Goal: Task Accomplishment & Management: Use online tool/utility

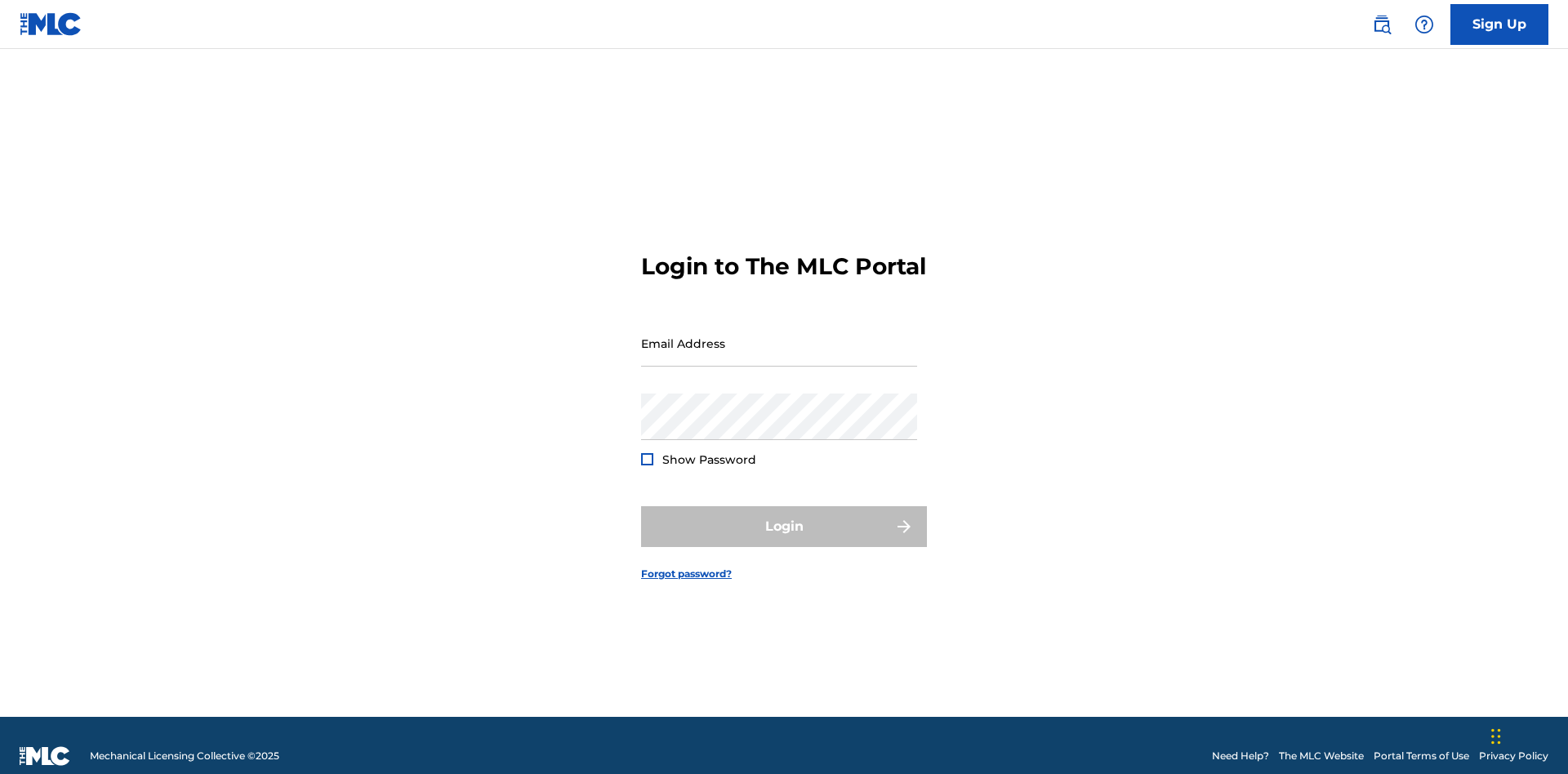
scroll to position [21, 0]
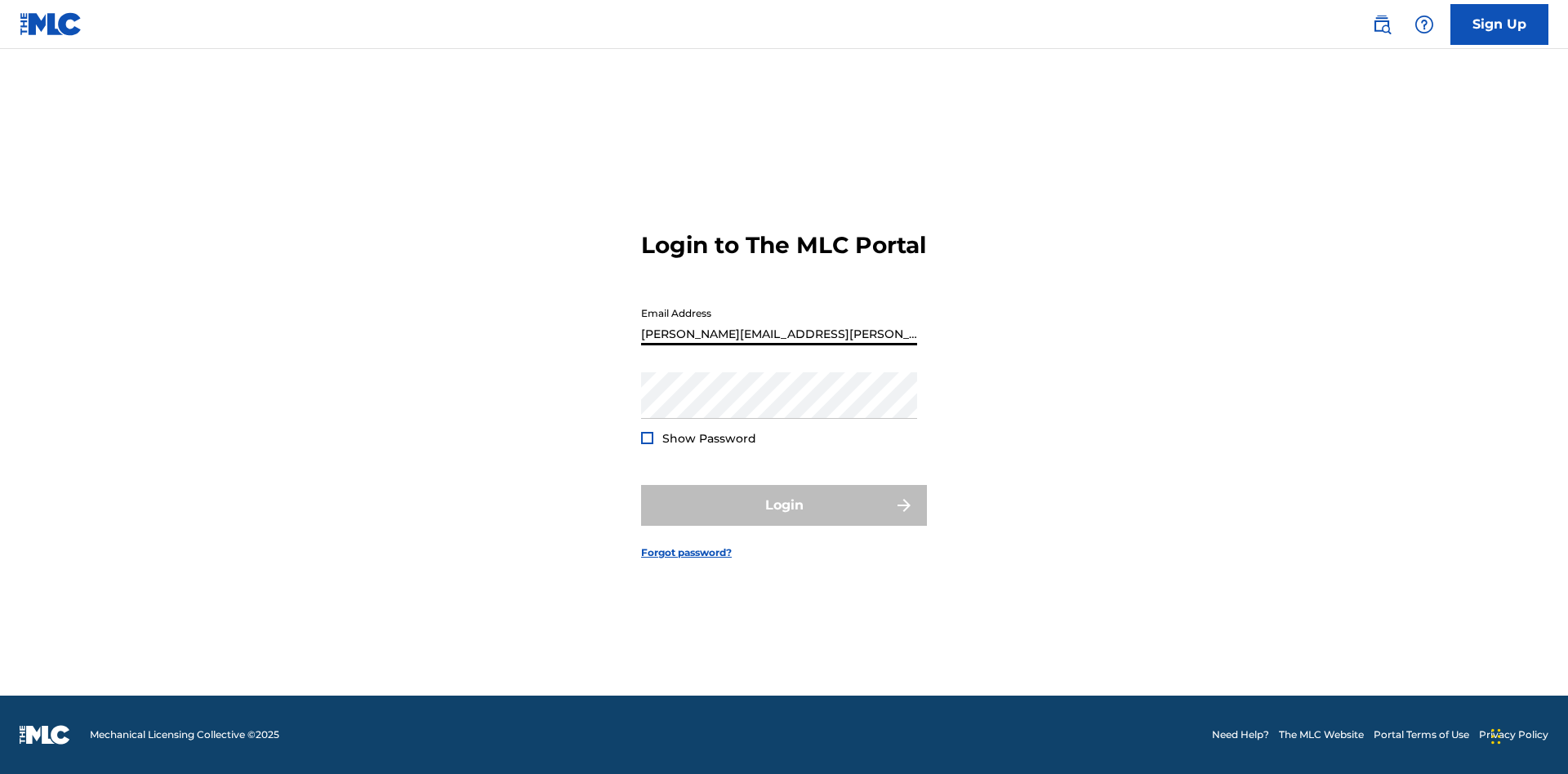
type input "[PERSON_NAME][EMAIL_ADDRESS][PERSON_NAME][DOMAIN_NAME]"
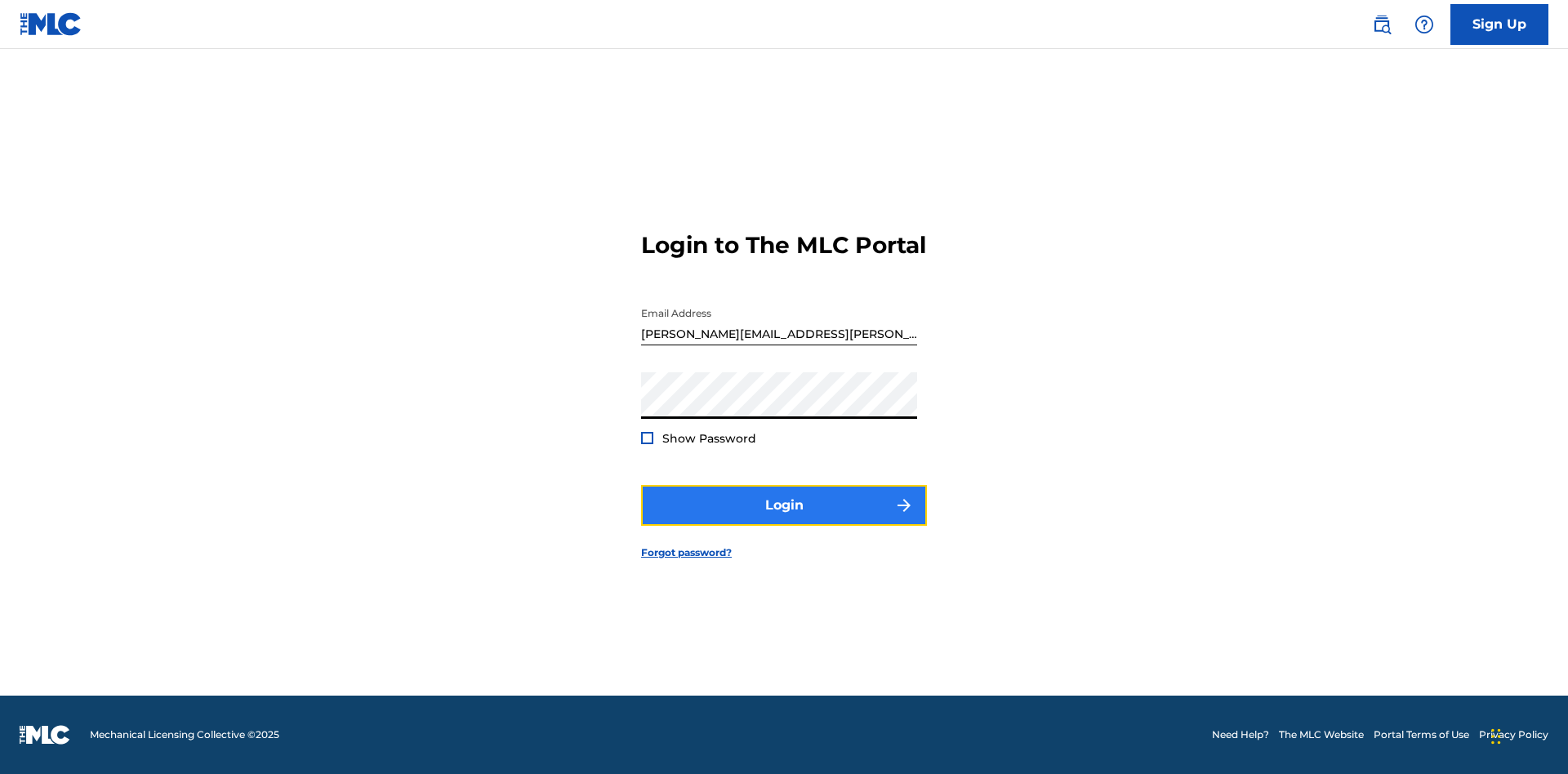
click at [784, 519] on button "Login" at bounding box center [783, 505] width 286 height 41
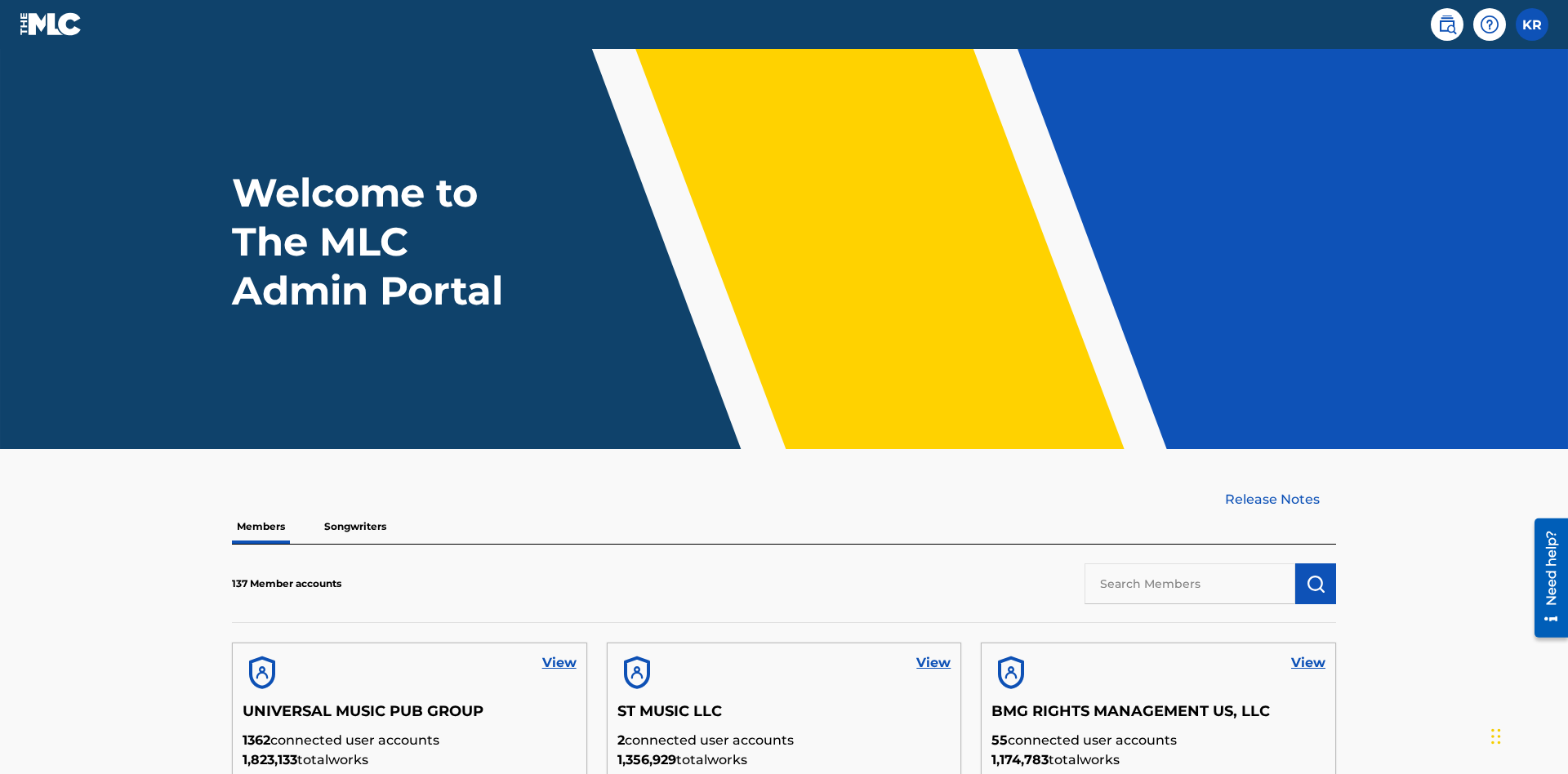
click at [1190, 564] on input "text" at bounding box center [1190, 584] width 210 height 41
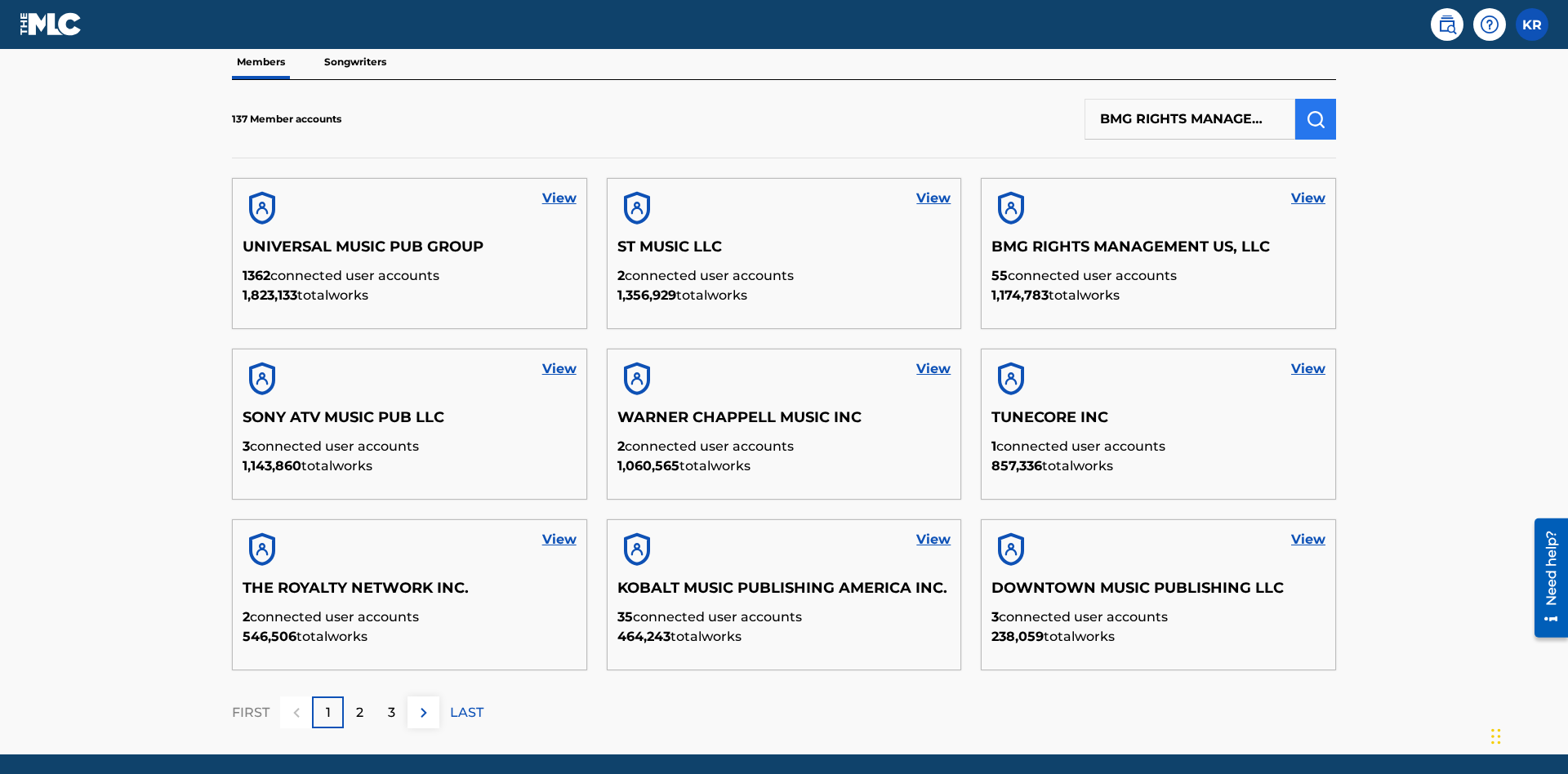
type input "BMG RIGHTS MANAGEMENT US, LLC"
click at [1316, 110] on img "submit" at bounding box center [1316, 120] width 20 height 20
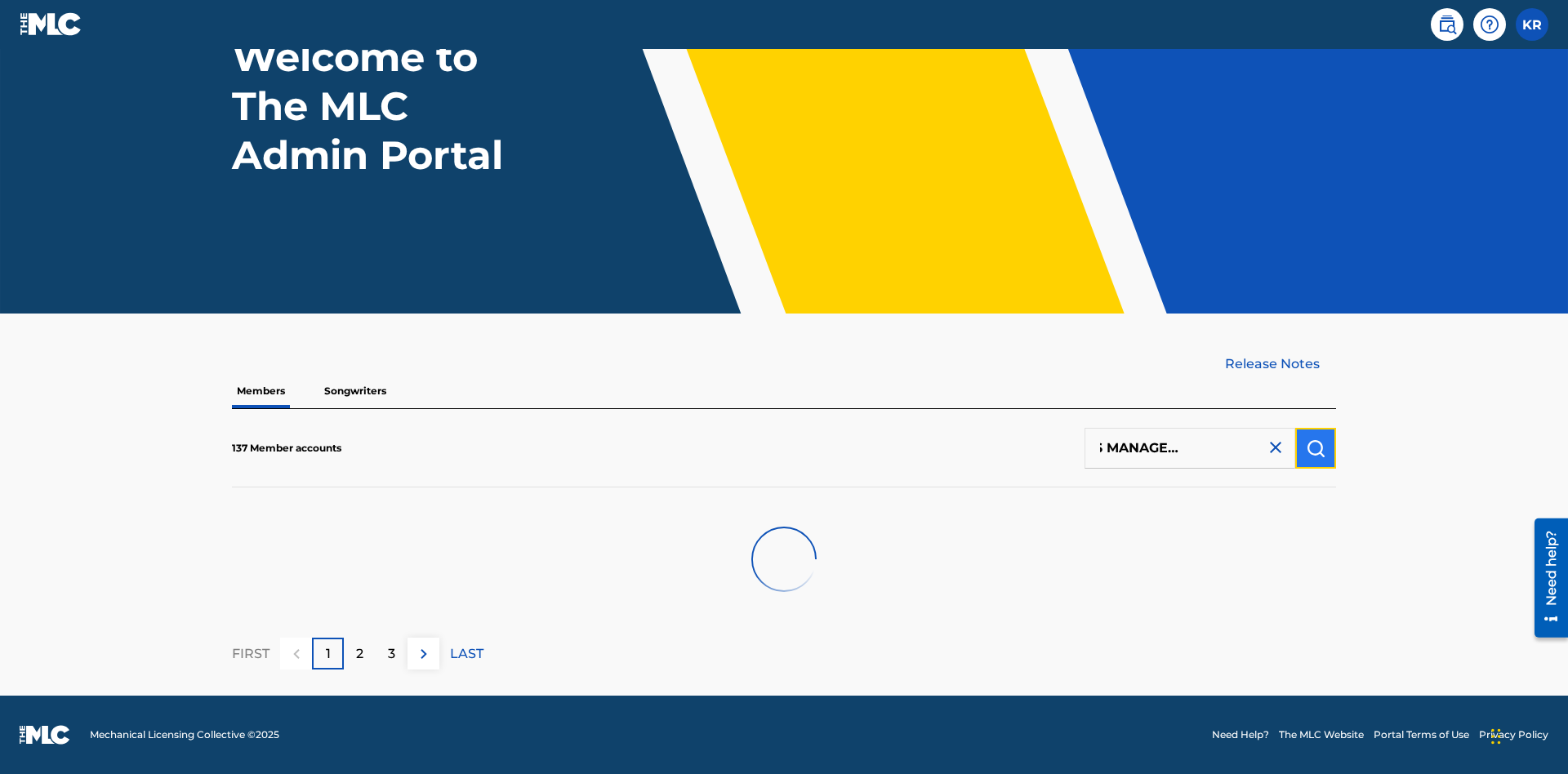
scroll to position [136, 0]
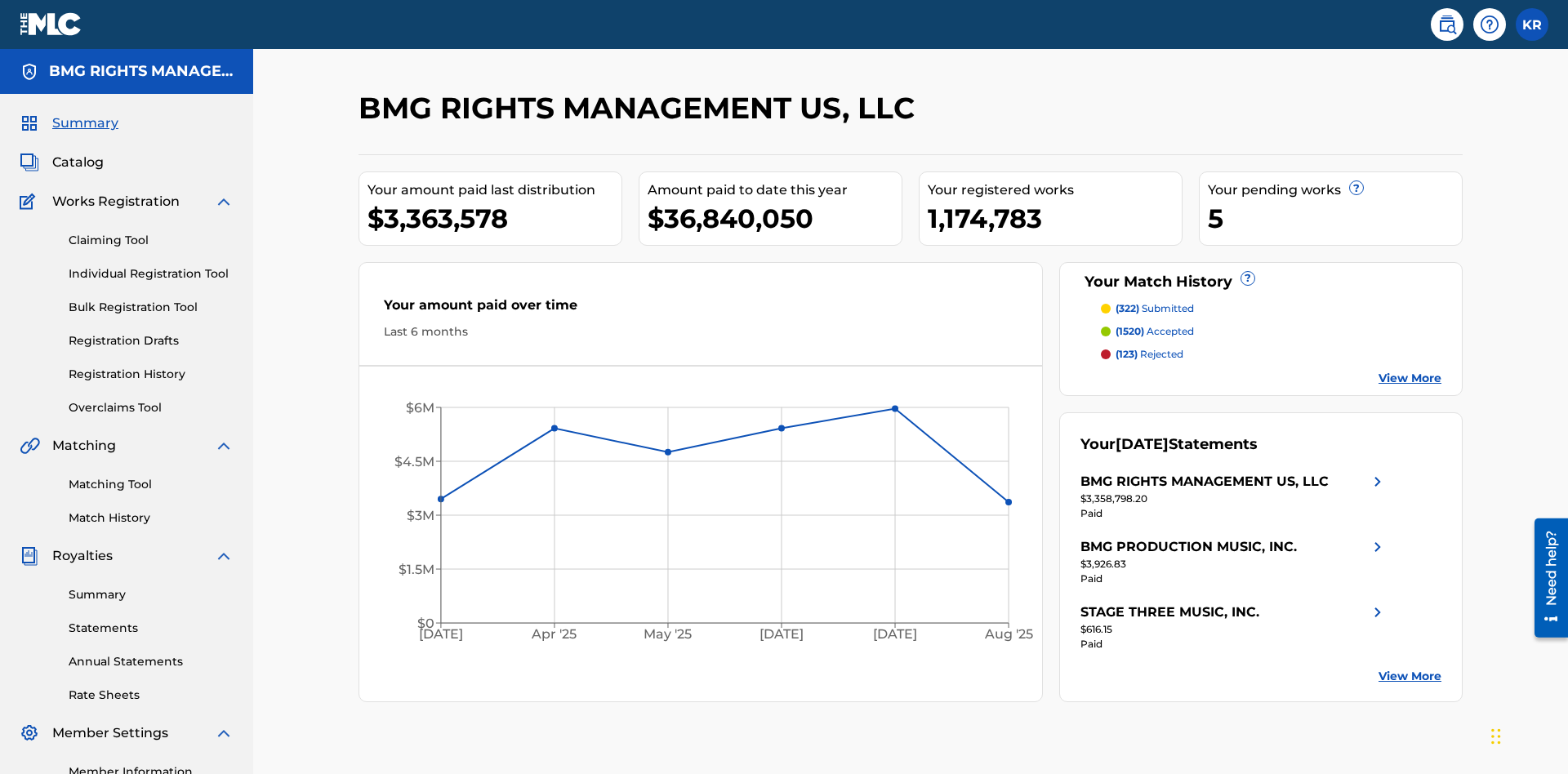
scroll to position [205, 0]
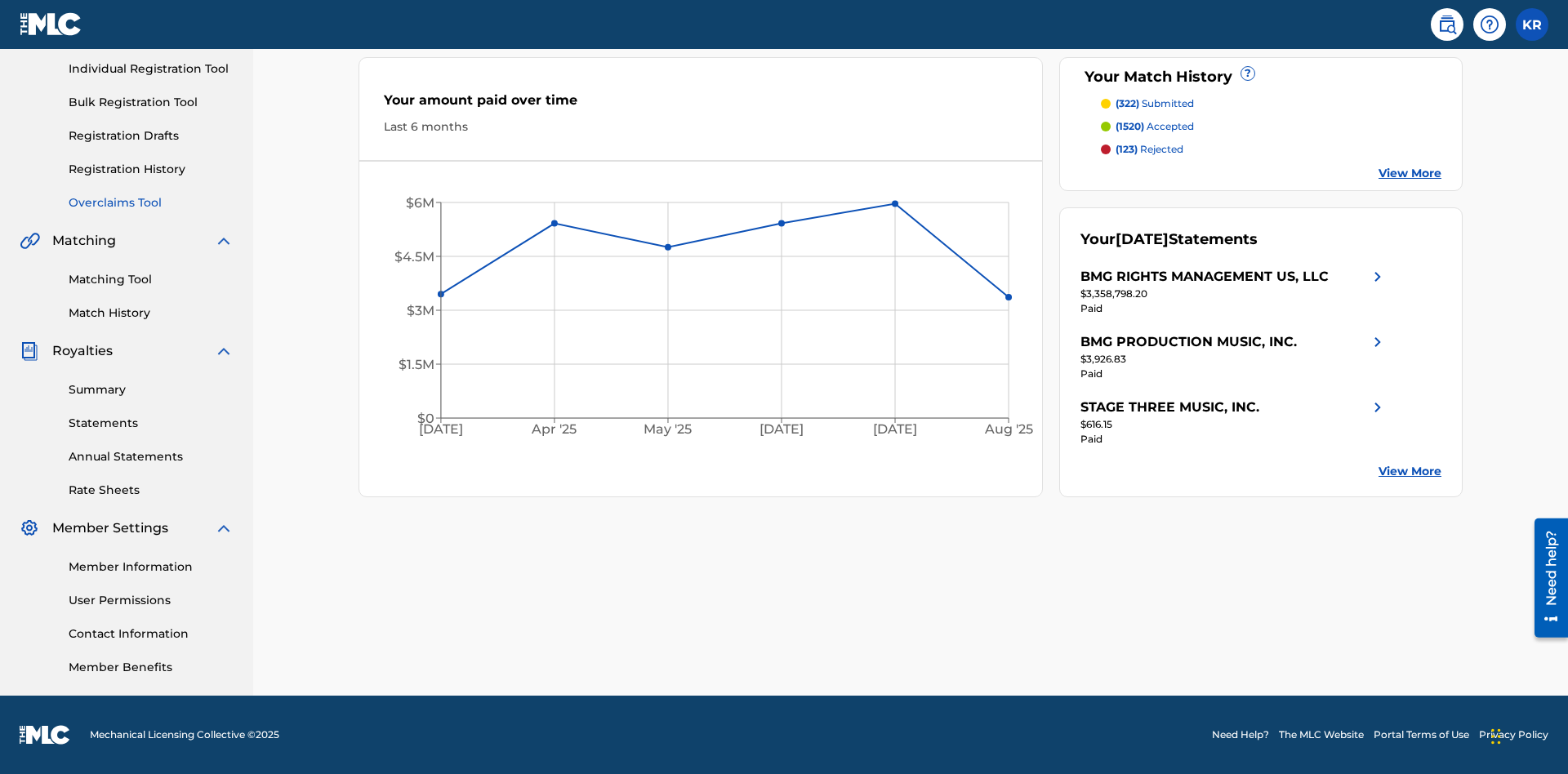
click at [151, 202] on link "Overclaims Tool" at bounding box center [151, 202] width 165 height 17
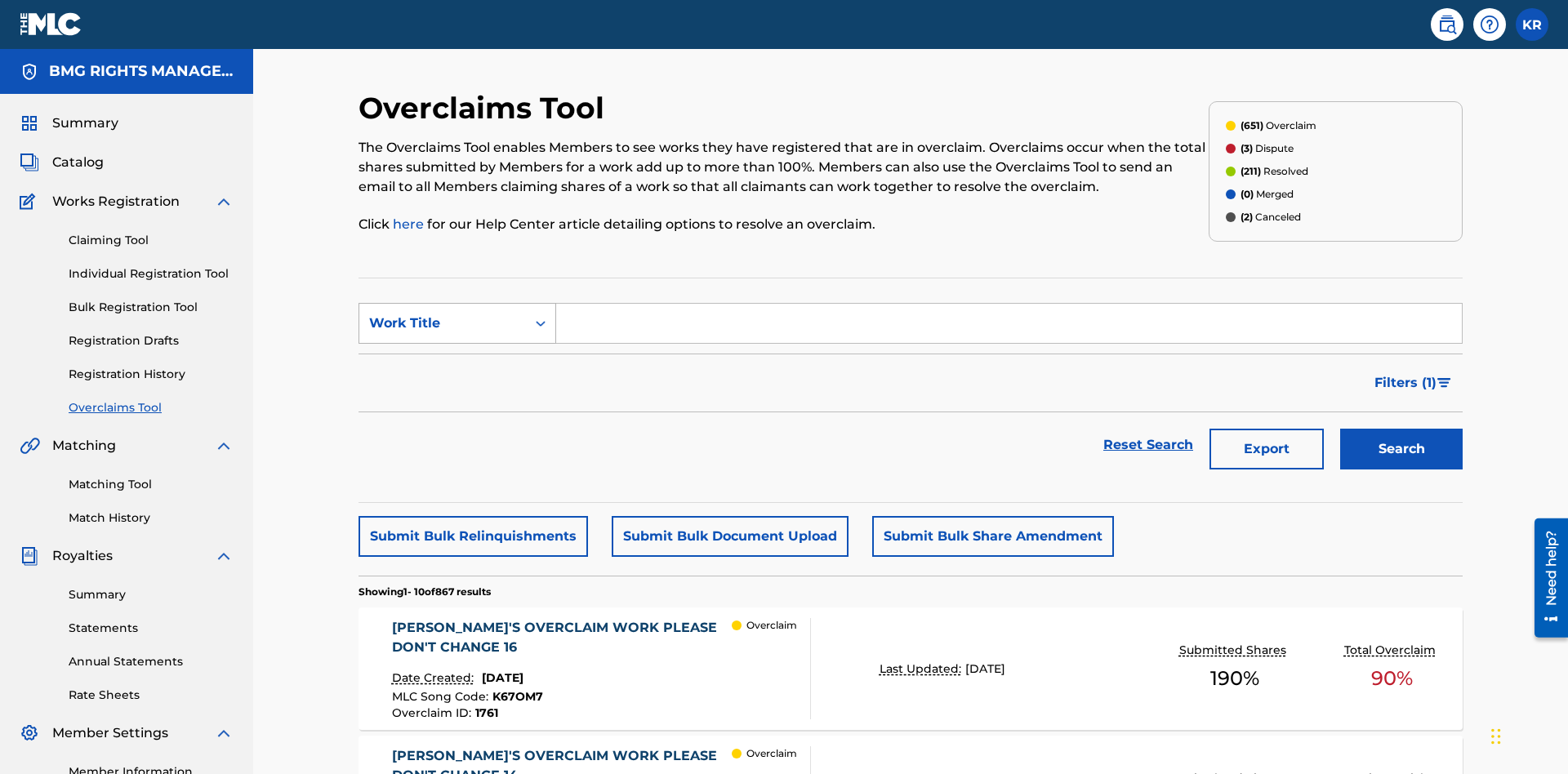
click at [442, 314] on div "Work Title" at bounding box center [442, 324] width 147 height 20
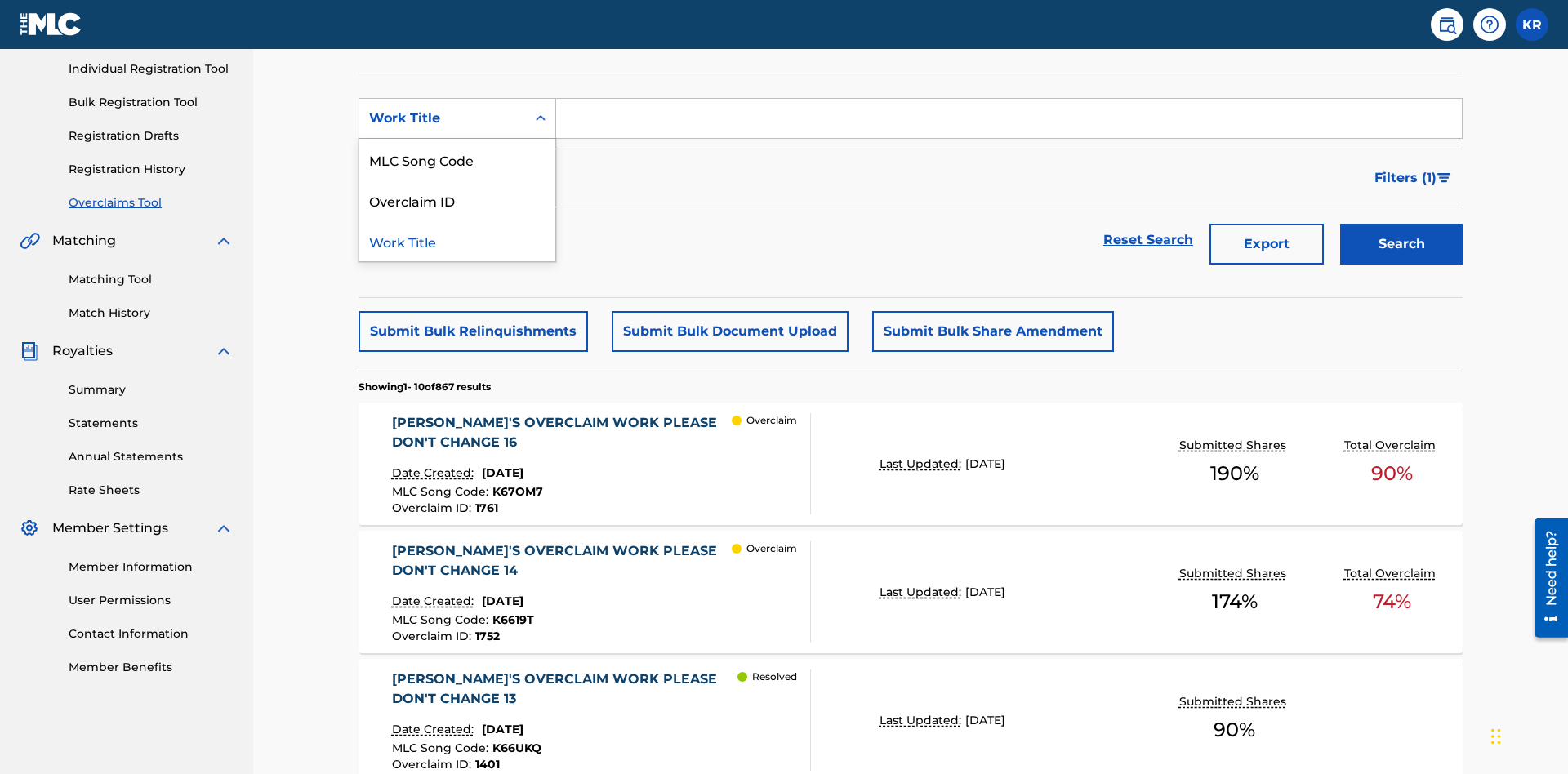
click at [458, 160] on div "MLC Song Code" at bounding box center [457, 159] width 196 height 41
click at [1009, 118] on input "Search Form" at bounding box center [1009, 118] width 905 height 39
type input "K6619T"
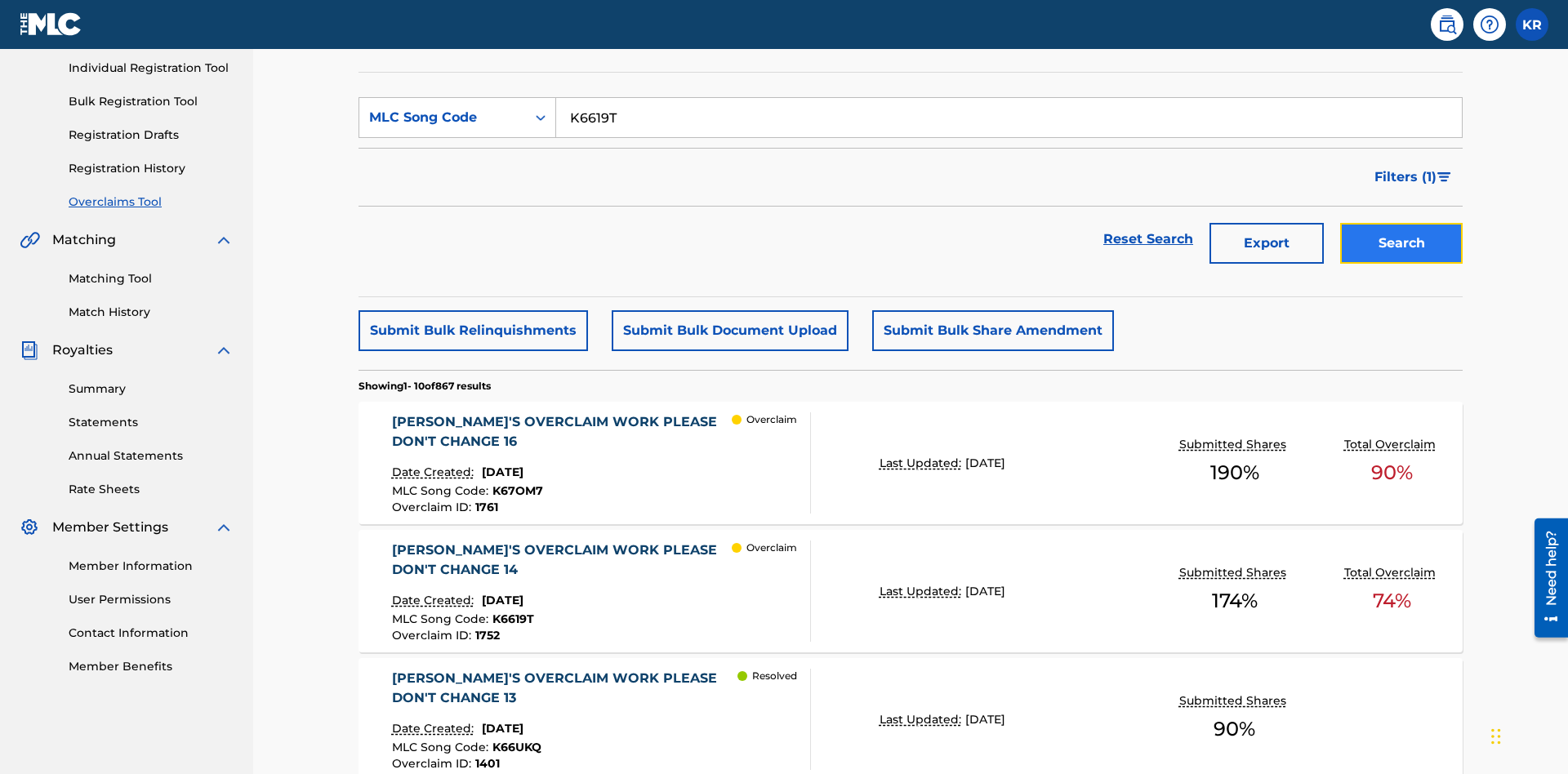
click at [1401, 223] on button "Search" at bounding box center [1401, 243] width 122 height 41
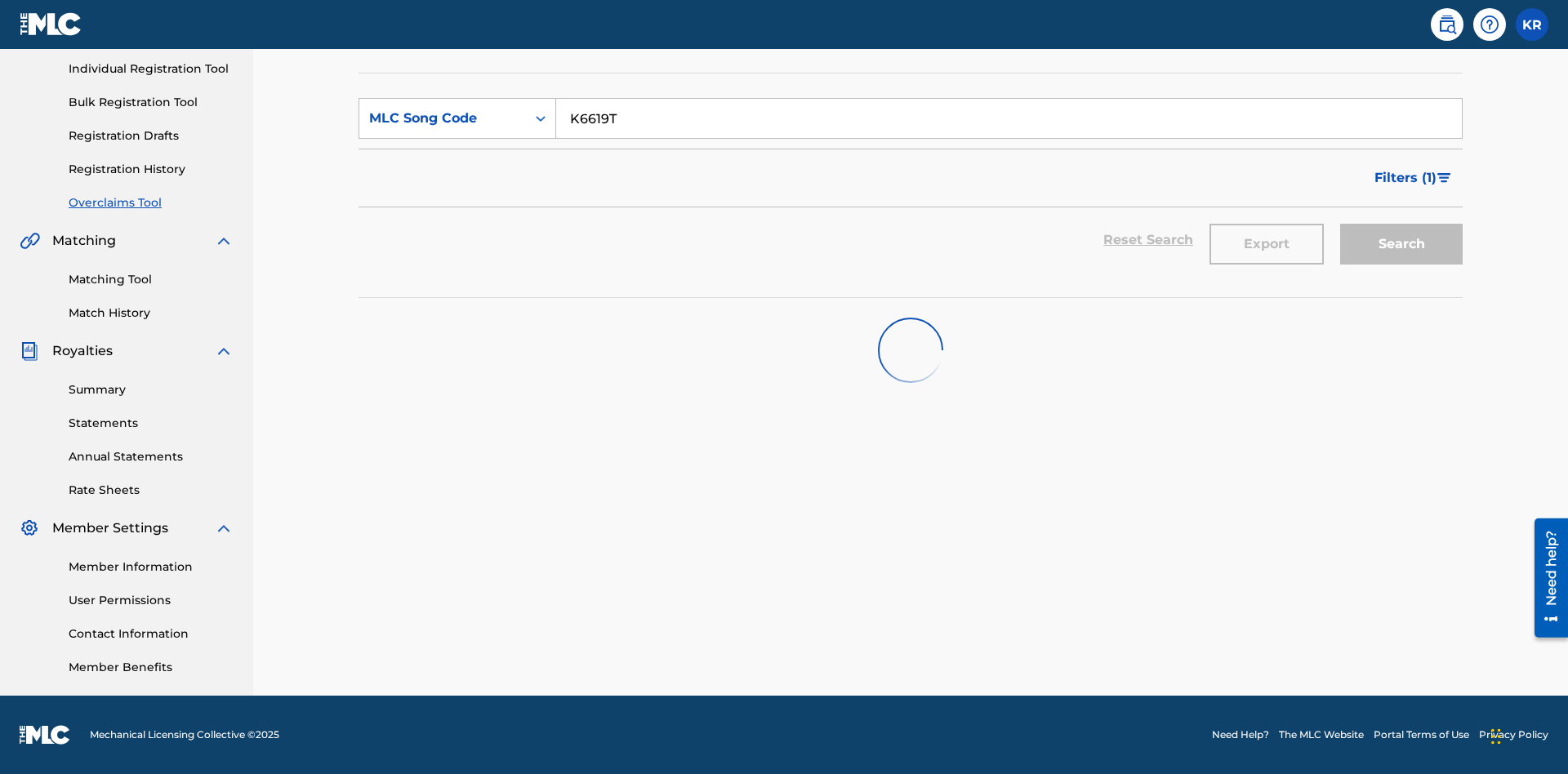
scroll to position [205, 0]
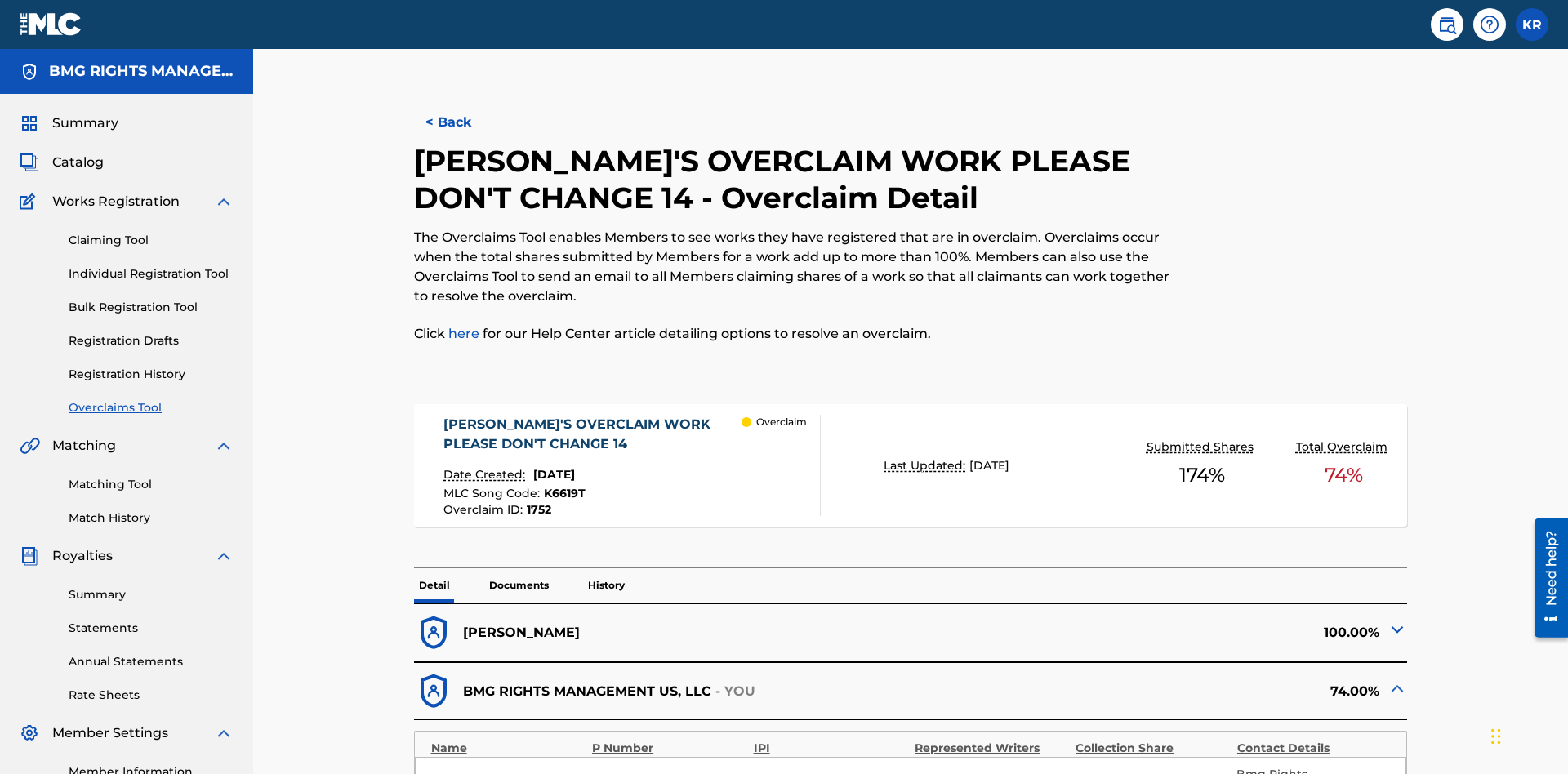
scroll to position [45, 0]
